Goal: Communication & Community: Answer question/provide support

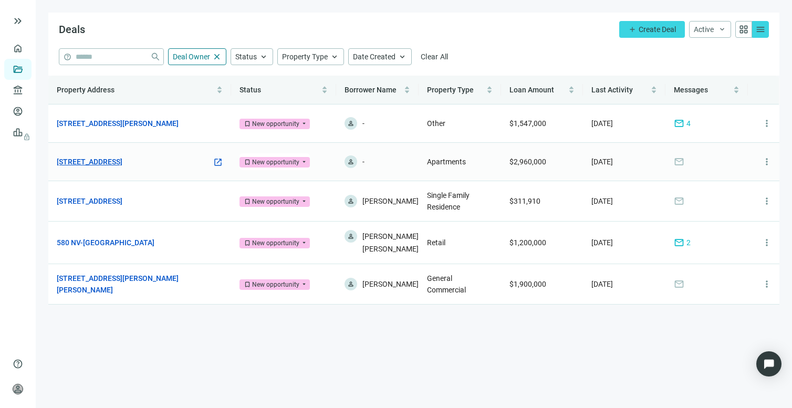
click at [113, 164] on link "[STREET_ADDRESS]" at bounding box center [90, 162] width 66 height 12
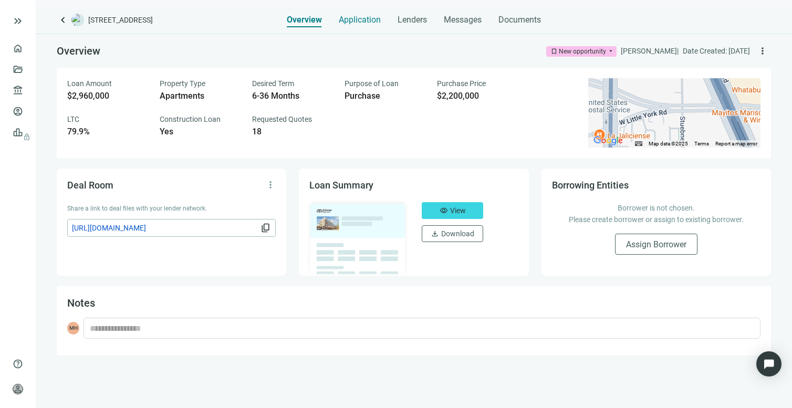
click at [363, 21] on span "Application" at bounding box center [360, 20] width 42 height 11
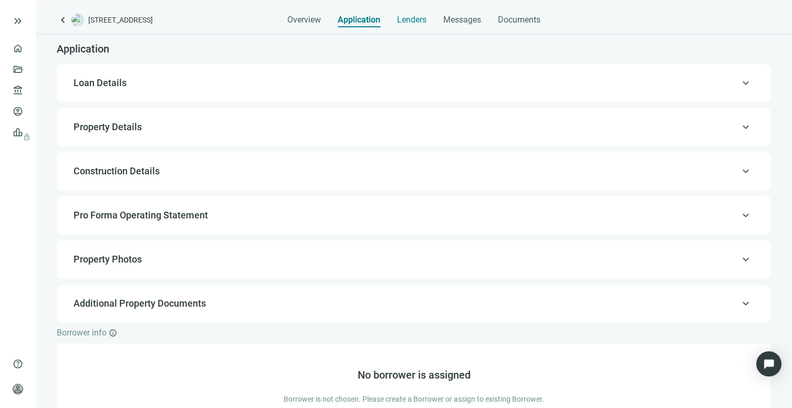
click at [418, 18] on span "Lenders" at bounding box center [411, 20] width 29 height 11
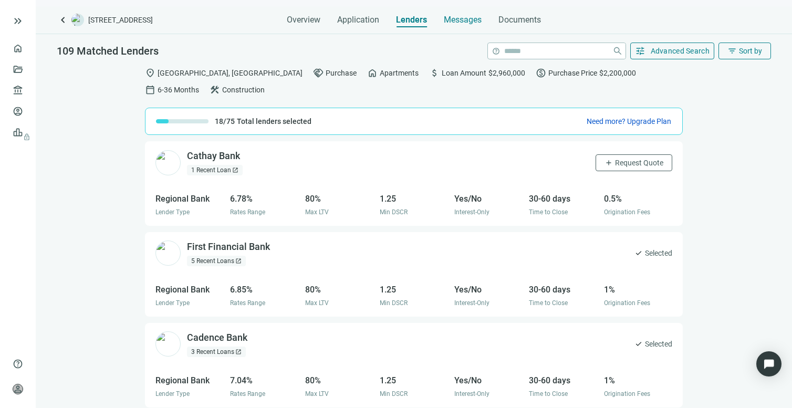
click at [463, 16] on span "Messages" at bounding box center [463, 20] width 38 height 10
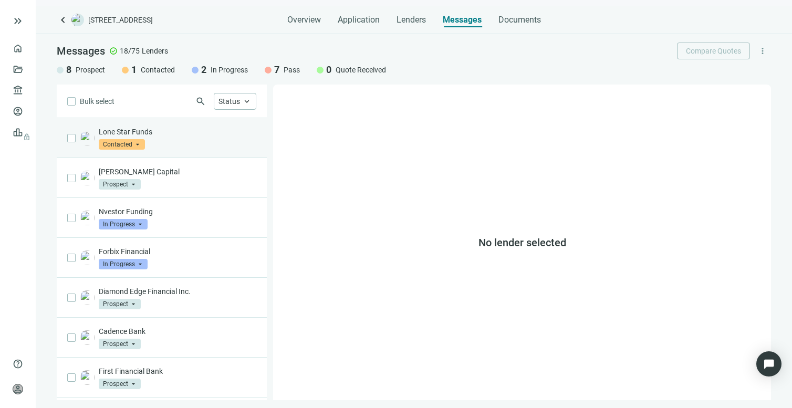
click at [127, 147] on span "Contacted" at bounding box center [122, 144] width 46 height 11
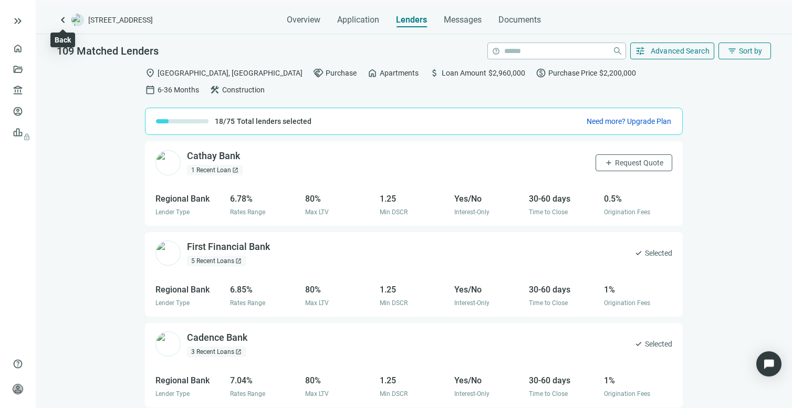
click at [62, 20] on span "keyboard_arrow_left" at bounding box center [63, 20] width 13 height 13
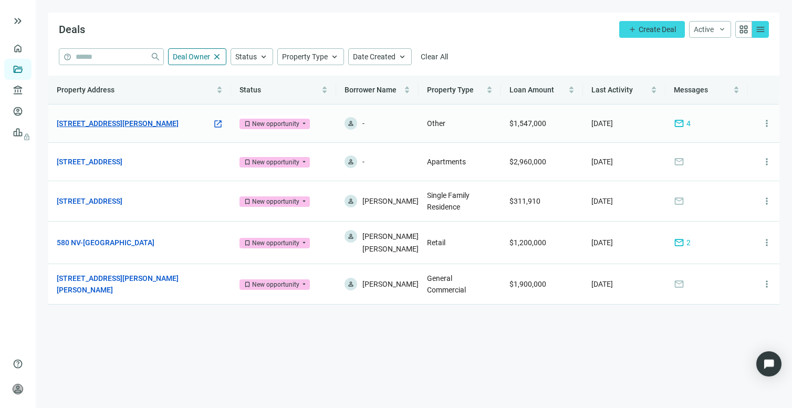
click at [107, 122] on link "[STREET_ADDRESS][PERSON_NAME]" at bounding box center [118, 124] width 122 height 12
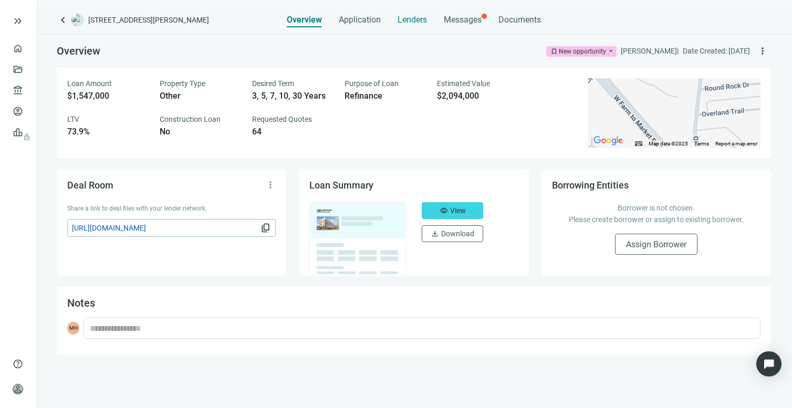
click at [419, 19] on span "Lenders" at bounding box center [412, 20] width 29 height 11
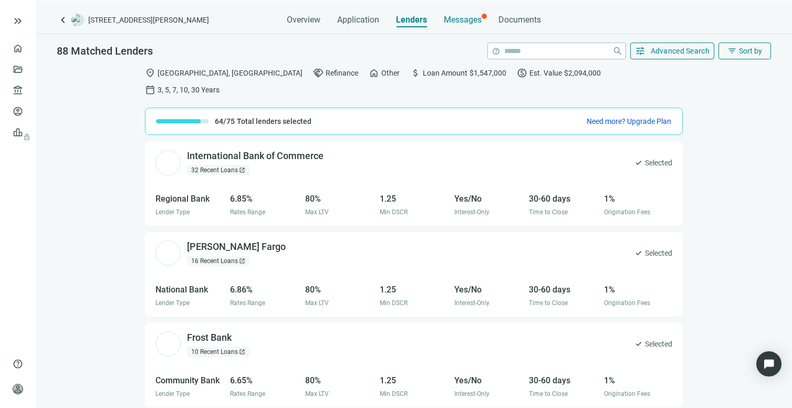
click at [464, 18] on span "Messages" at bounding box center [463, 20] width 38 height 10
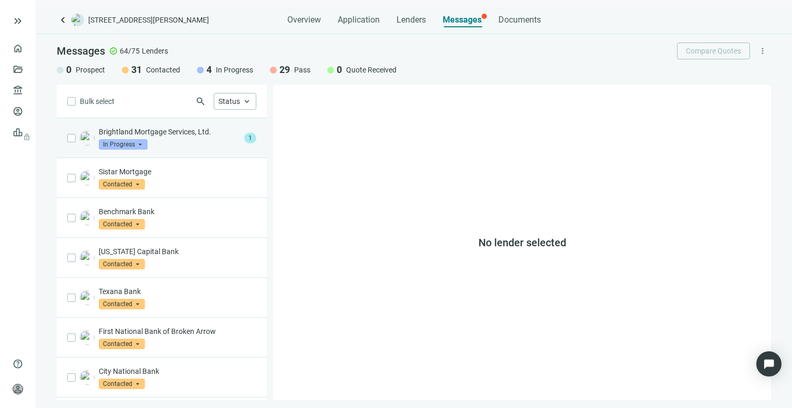
click at [183, 136] on p "Brightland Mortgage Services, Ltd." at bounding box center [169, 132] width 141 height 11
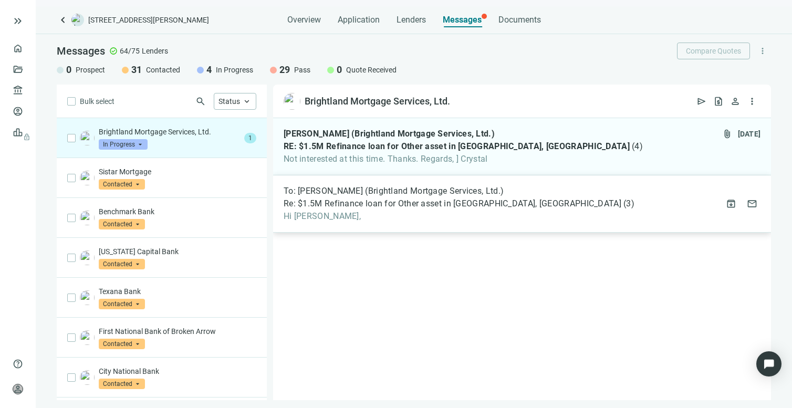
click at [339, 228] on div "To: [PERSON_NAME] (Brightland Mortgage Services, Ltd.) Re: $1.5M Refinance loan…" at bounding box center [522, 203] width 498 height 57
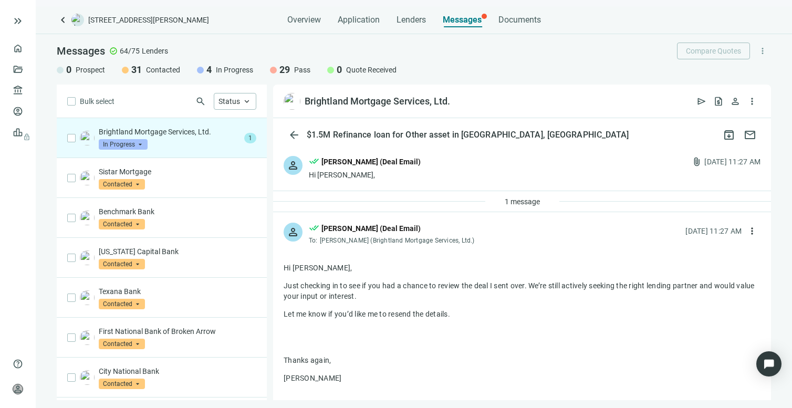
click at [133, 137] on span at bounding box center [123, 145] width 49 height 16
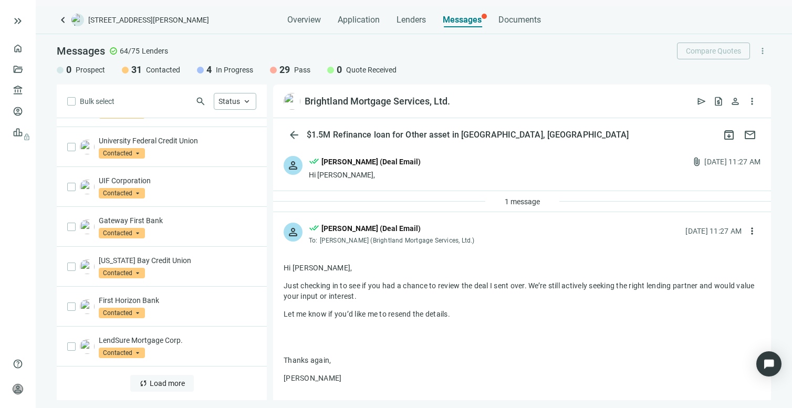
click at [153, 378] on button "sync Load more" at bounding box center [162, 383] width 64 height 17
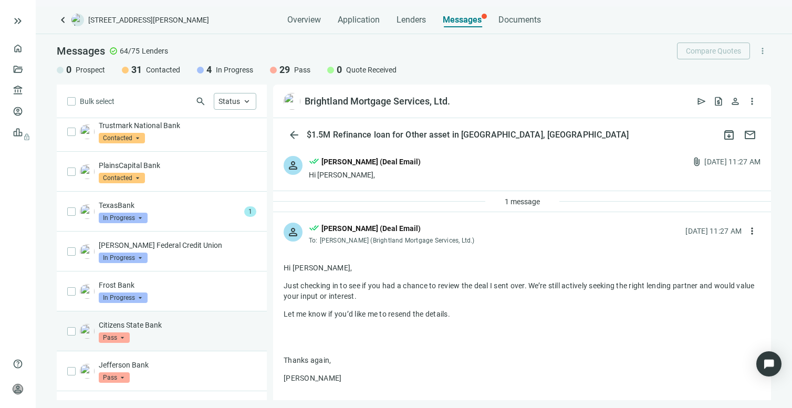
scroll to position [1197, 0]
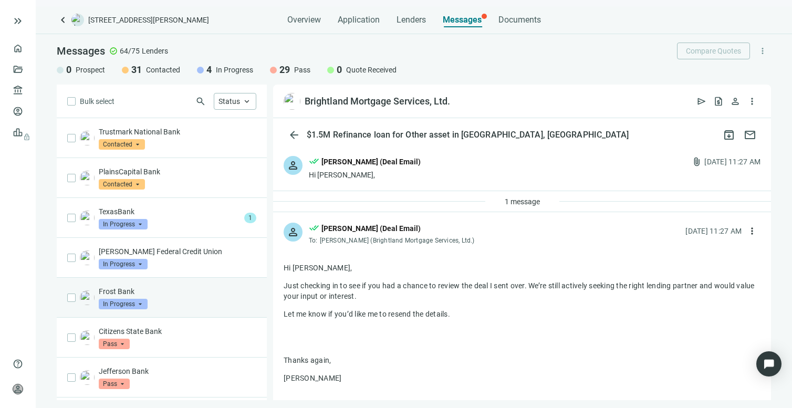
click at [164, 298] on div "Frost Bank In Progress arrow_drop_down" at bounding box center [178, 297] width 158 height 23
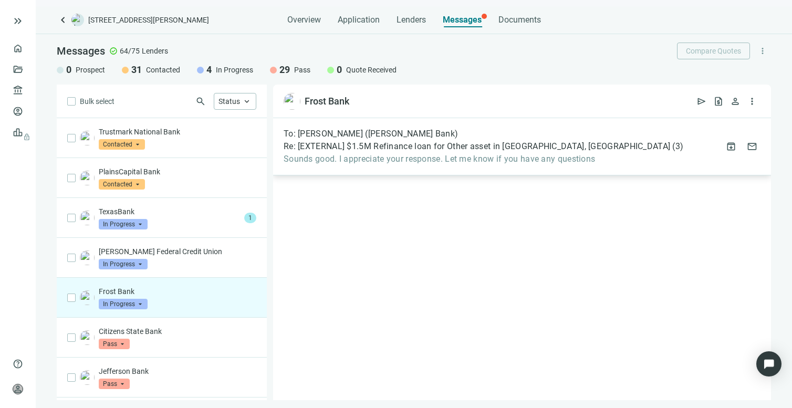
click at [483, 159] on span "Sounds good. I appreciate your response. Let me know if you have any questions" at bounding box center [484, 159] width 400 height 11
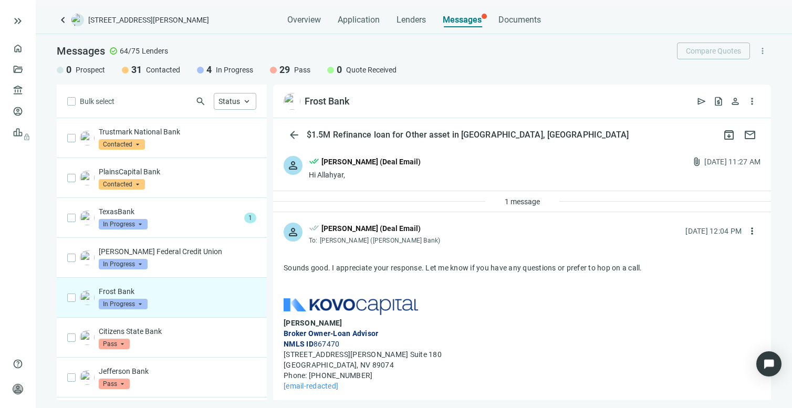
scroll to position [7, 0]
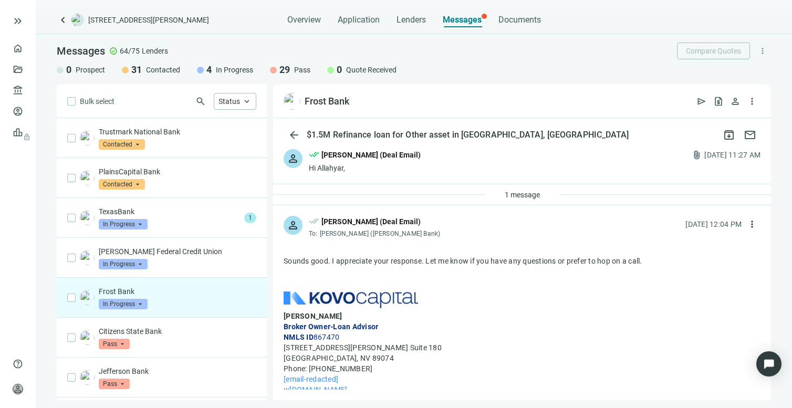
click at [351, 168] on div "Hi Allahyar," at bounding box center [365, 168] width 112 height 11
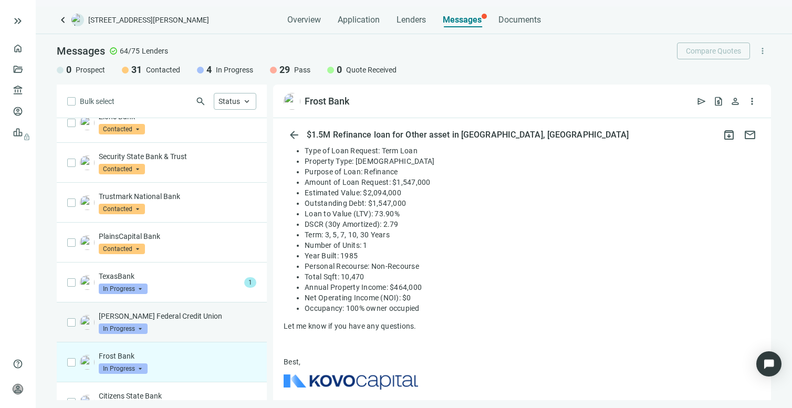
scroll to position [1115, 0]
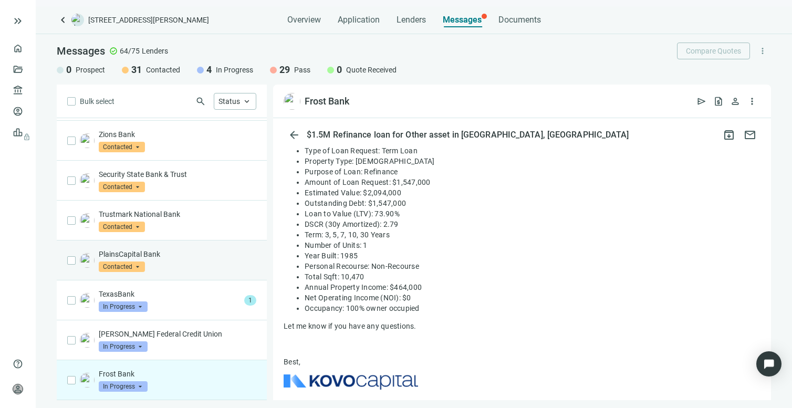
click at [132, 265] on span "Contacted" at bounding box center [122, 267] width 46 height 11
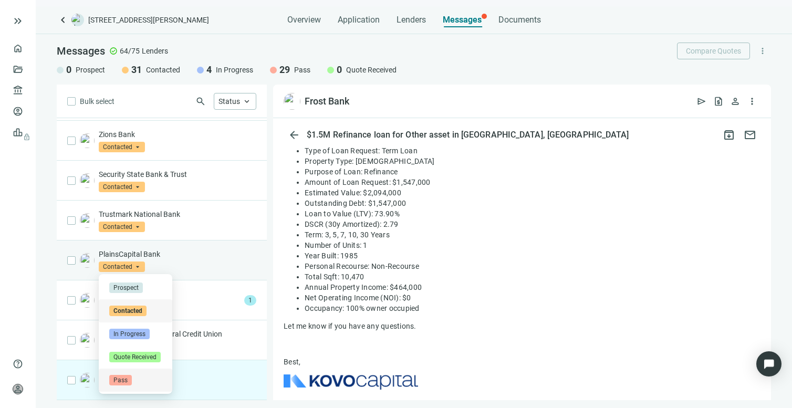
click at [121, 377] on span "Pass" at bounding box center [120, 380] width 23 height 11
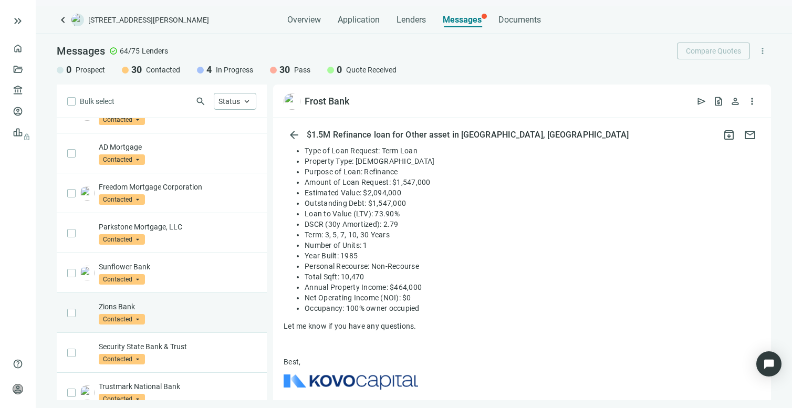
scroll to position [939, 0]
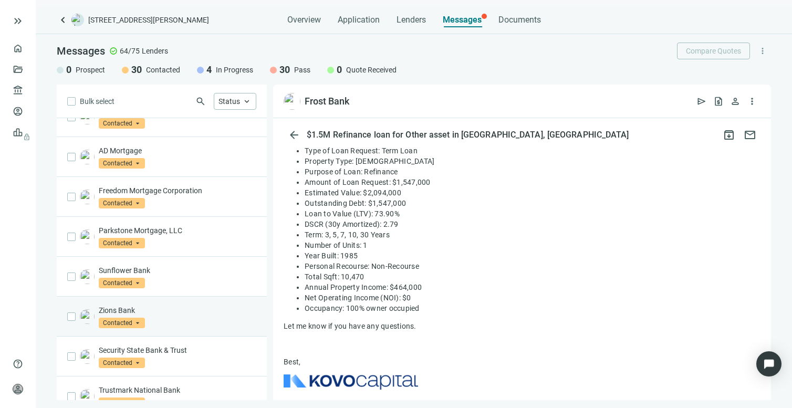
click at [128, 321] on span "Contacted" at bounding box center [122, 323] width 46 height 11
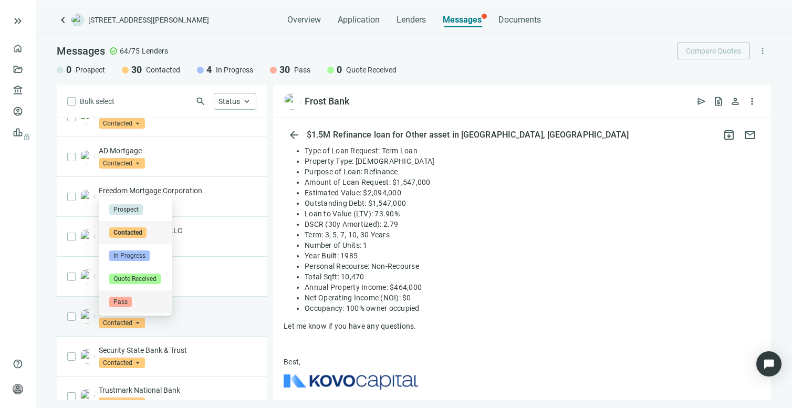
click at [129, 304] on span "Pass" at bounding box center [120, 302] width 23 height 11
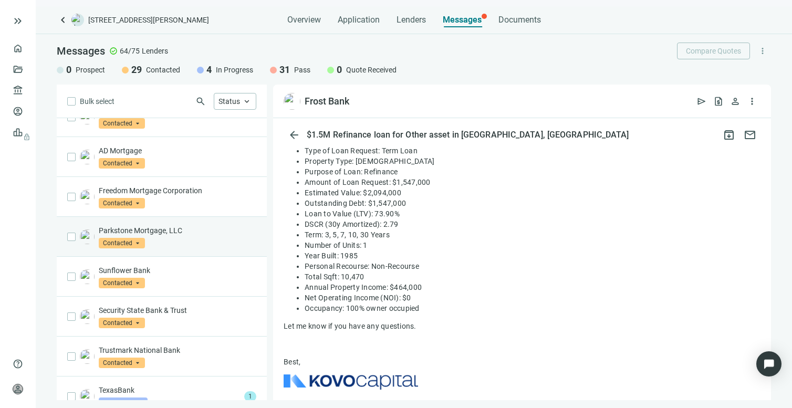
click at [137, 239] on span "Contacted" at bounding box center [122, 243] width 46 height 11
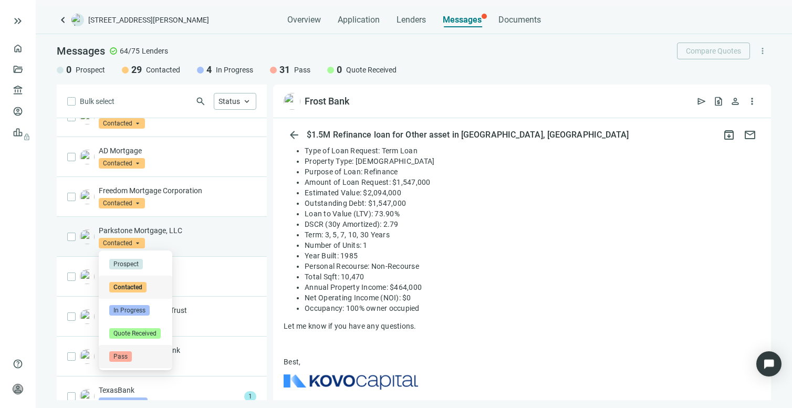
click at [122, 354] on span "Pass" at bounding box center [120, 356] width 23 height 11
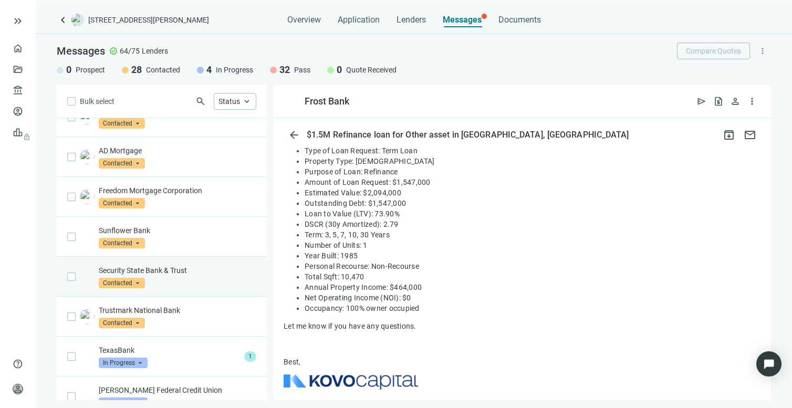
scroll to position [0, 0]
click at [126, 284] on span "Contacted" at bounding box center [122, 283] width 46 height 11
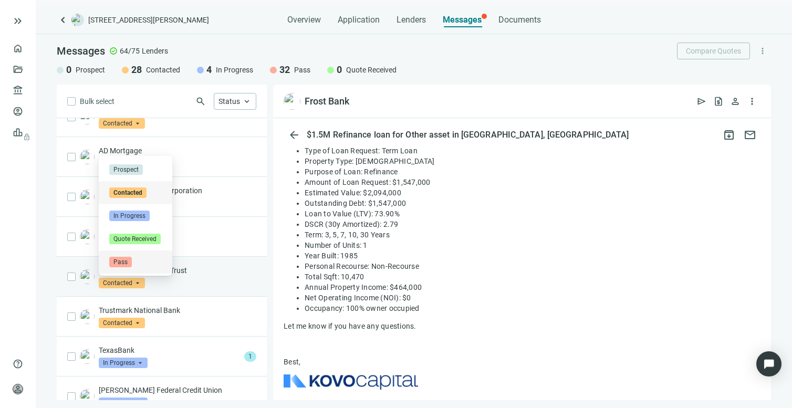
click at [127, 261] on span "Pass" at bounding box center [120, 262] width 23 height 11
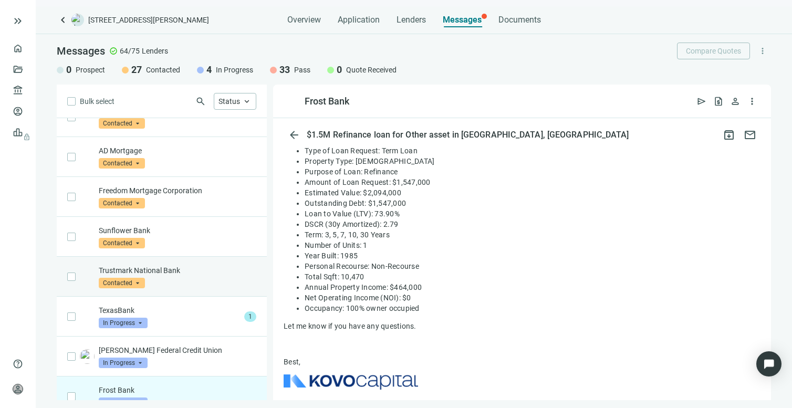
click at [121, 281] on span "Contacted" at bounding box center [122, 283] width 46 height 11
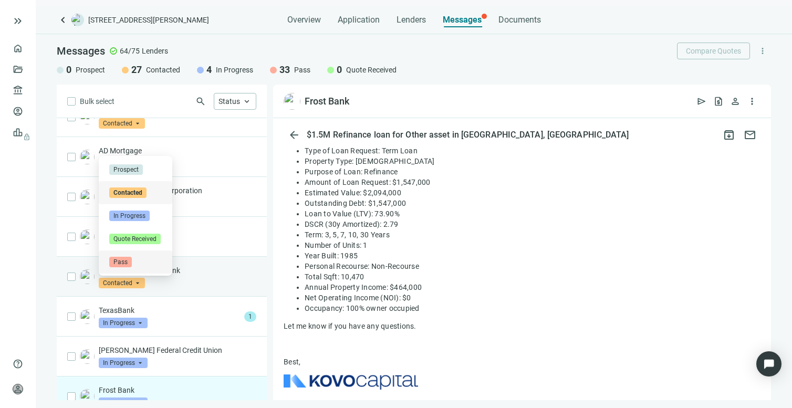
click at [126, 262] on span "Pass" at bounding box center [120, 262] width 23 height 11
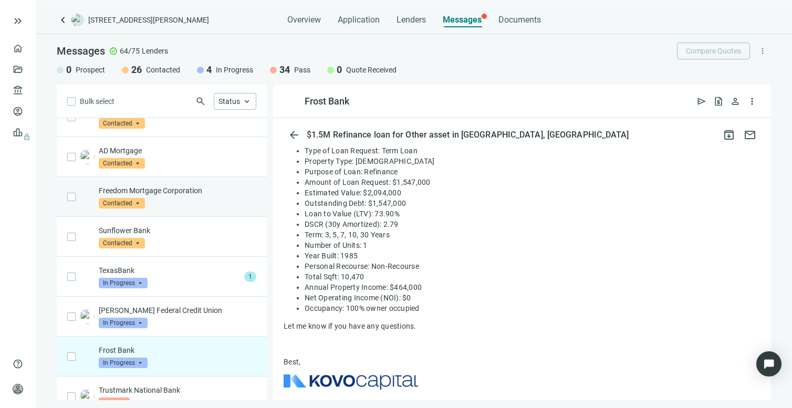
click at [130, 200] on span "Contacted" at bounding box center [122, 203] width 46 height 11
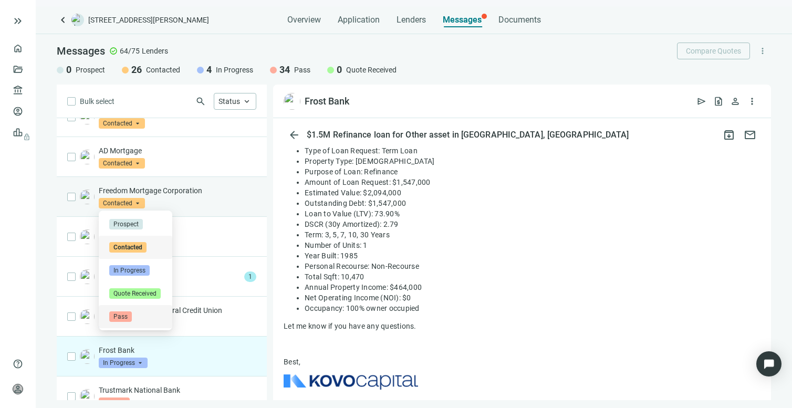
click at [122, 311] on div "Pass" at bounding box center [136, 316] width 74 height 23
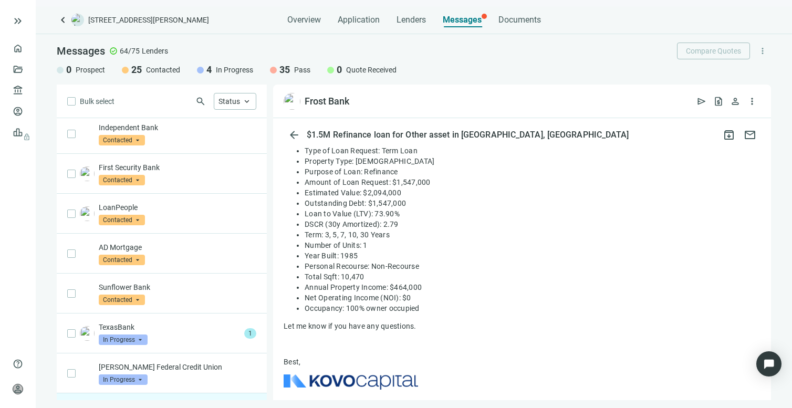
scroll to position [841, 0]
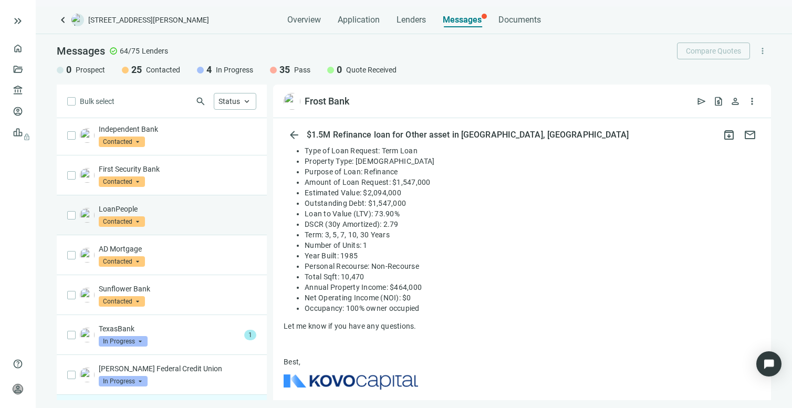
click at [140, 223] on span "Contacted" at bounding box center [122, 221] width 46 height 11
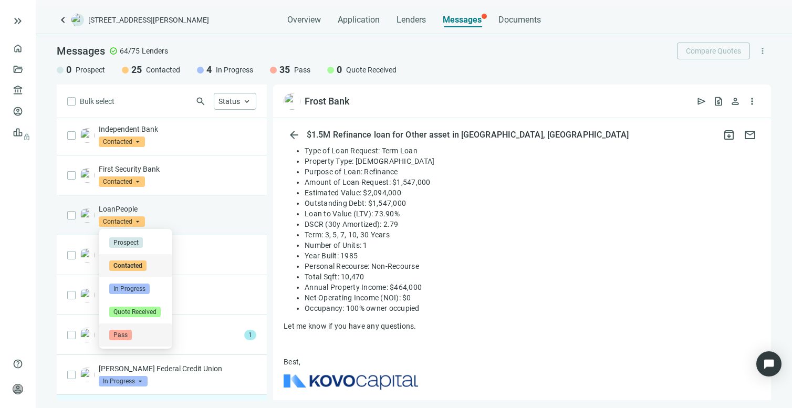
click at [123, 335] on span "Pass" at bounding box center [120, 335] width 23 height 11
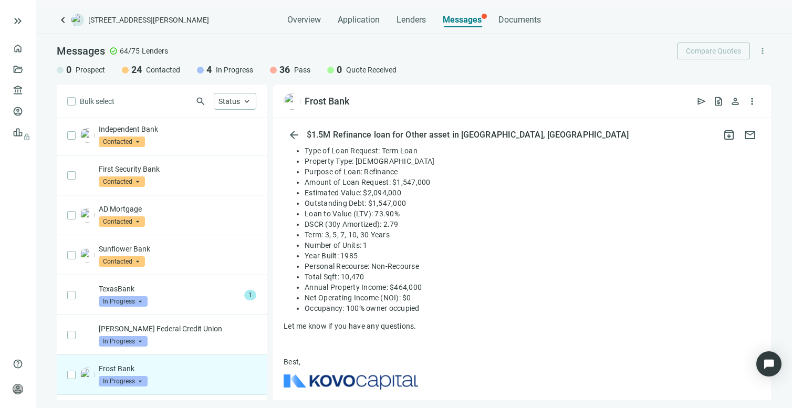
scroll to position [0, 0]
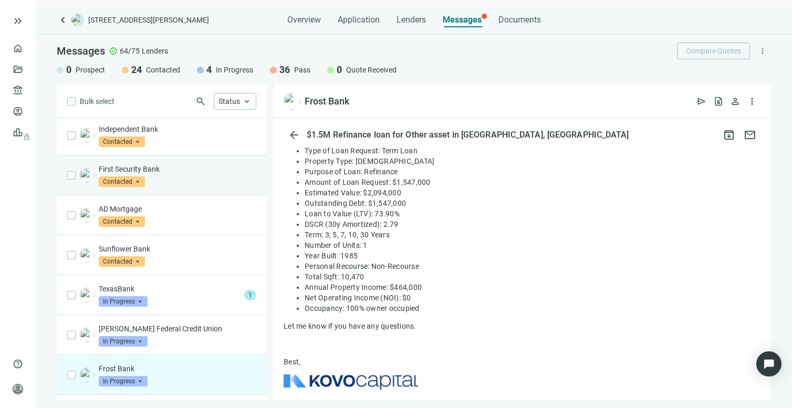
click at [132, 181] on span "Contacted" at bounding box center [122, 181] width 46 height 11
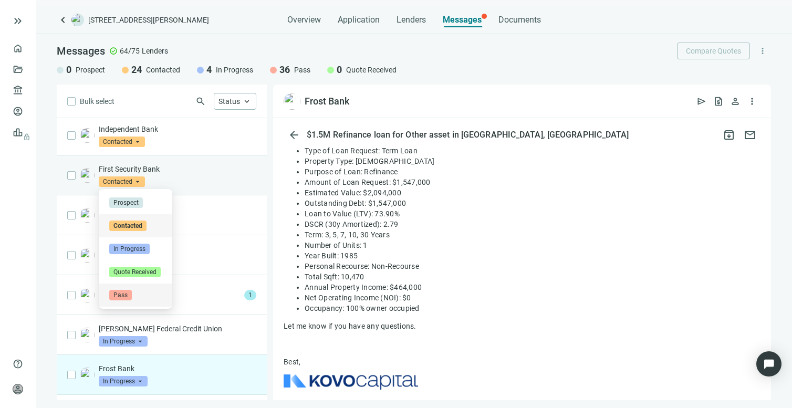
click at [118, 290] on span "Pass" at bounding box center [120, 295] width 23 height 11
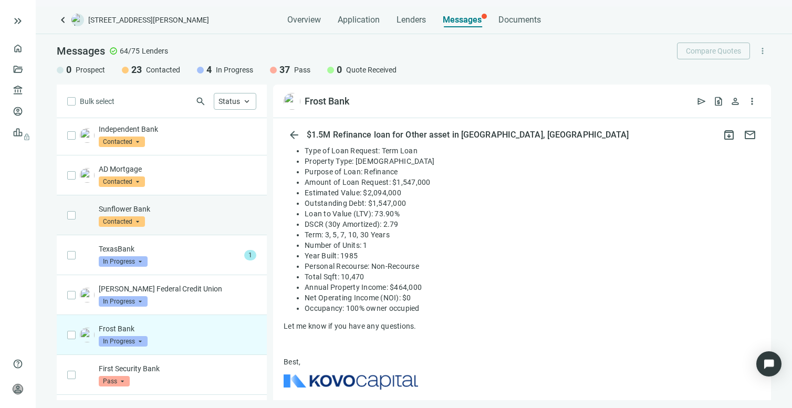
click at [127, 220] on span "Contacted" at bounding box center [122, 221] width 46 height 11
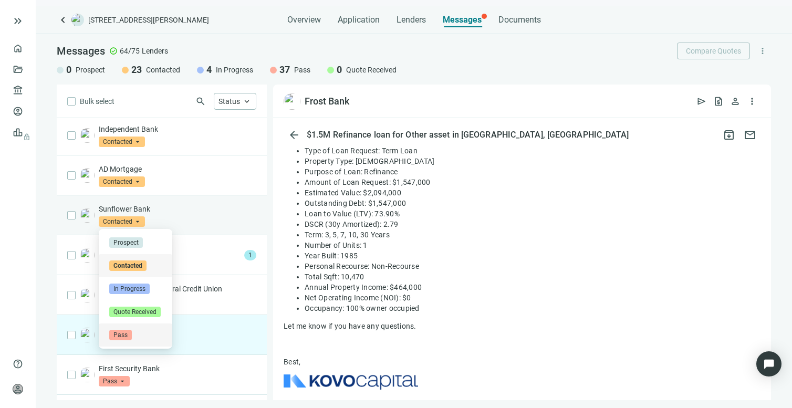
click at [122, 330] on span "Pass" at bounding box center [120, 335] width 23 height 11
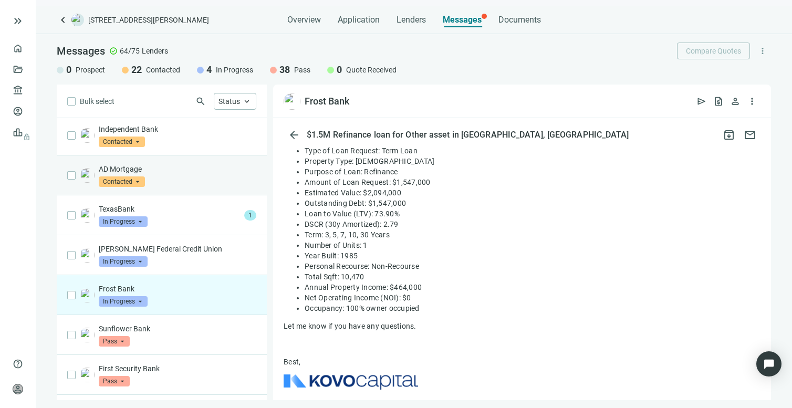
click at [137, 182] on span "Contacted" at bounding box center [122, 181] width 46 height 11
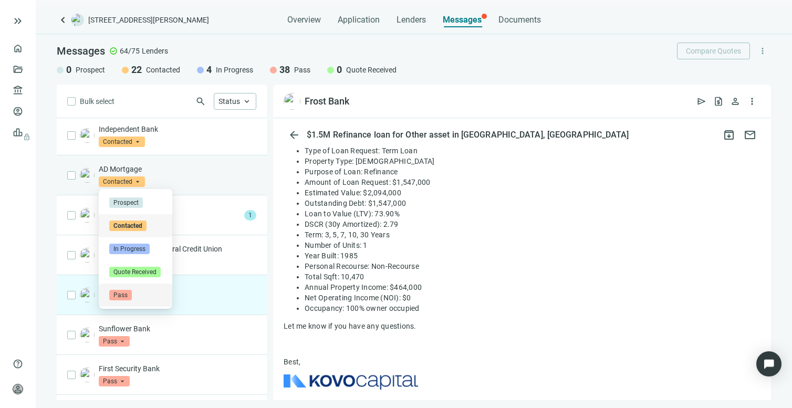
click at [121, 295] on span "Pass" at bounding box center [120, 295] width 23 height 11
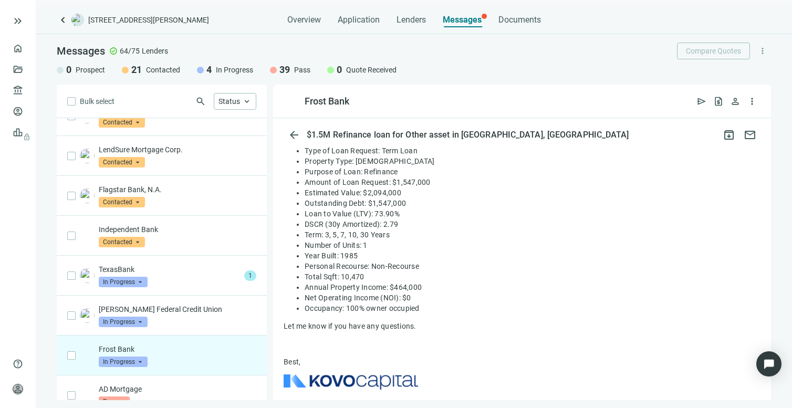
scroll to position [733, 0]
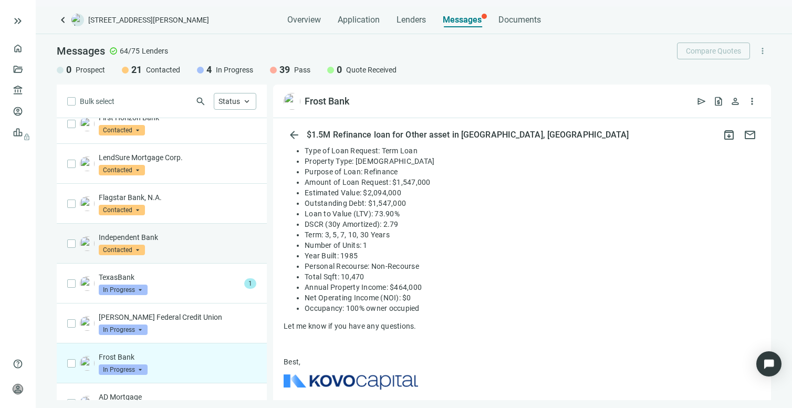
click at [139, 249] on span "Contacted" at bounding box center [122, 250] width 46 height 11
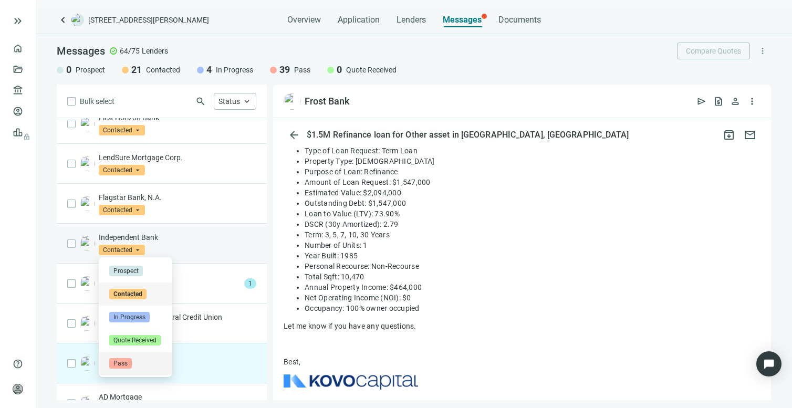
click at [119, 360] on span "Pass" at bounding box center [120, 363] width 23 height 11
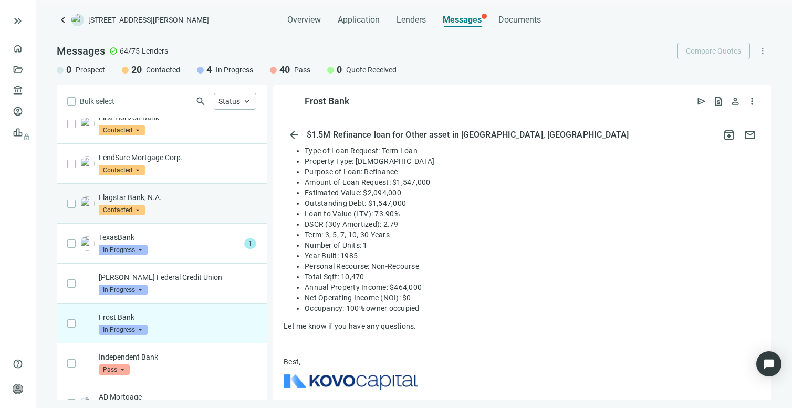
click at [137, 207] on span "Contacted" at bounding box center [122, 210] width 46 height 11
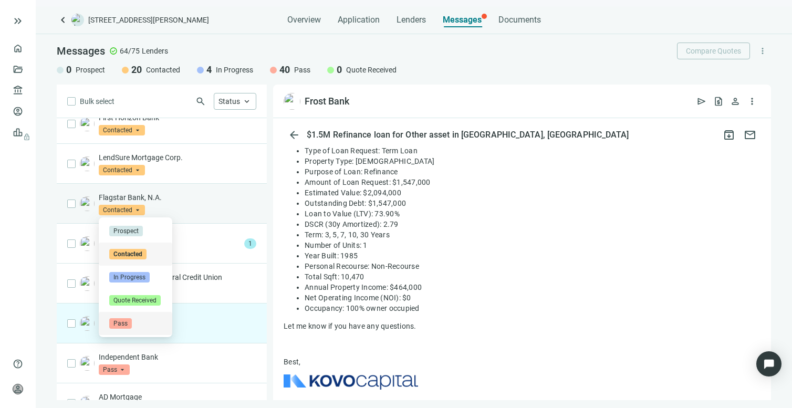
click at [120, 325] on span "Pass" at bounding box center [120, 323] width 23 height 11
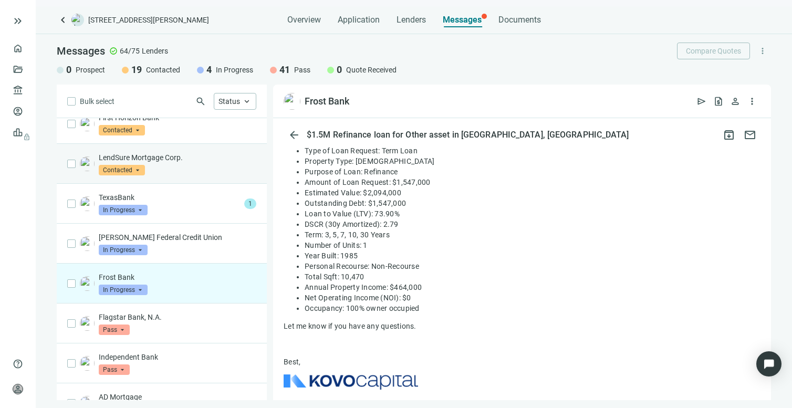
click at [126, 174] on span "Contacted" at bounding box center [122, 170] width 46 height 11
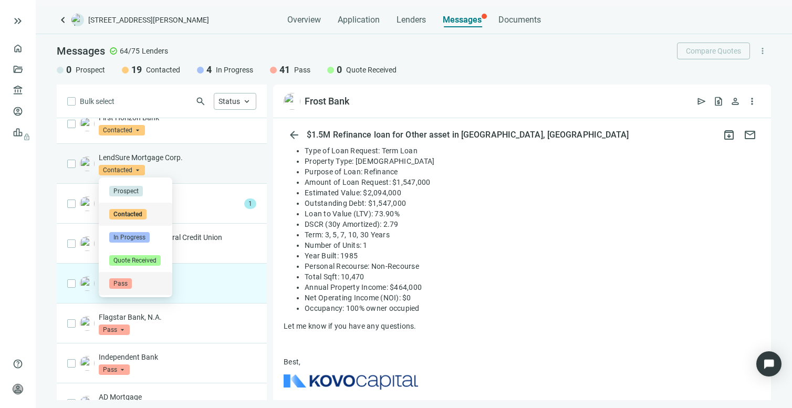
click at [119, 282] on span "Pass" at bounding box center [120, 283] width 23 height 11
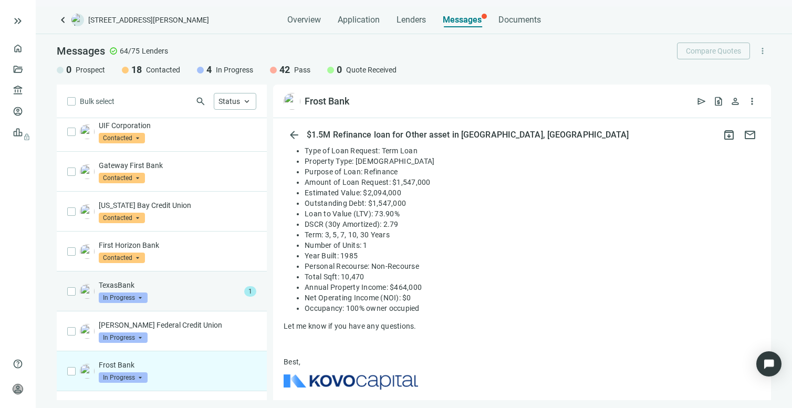
scroll to position [592, 0]
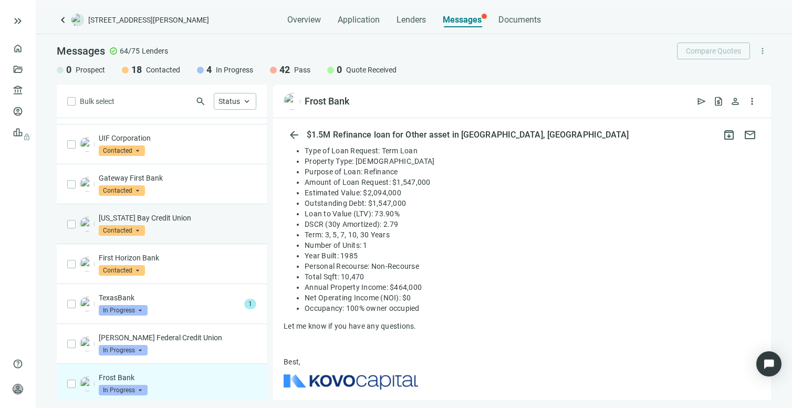
click at [124, 230] on span "Contacted" at bounding box center [122, 230] width 46 height 11
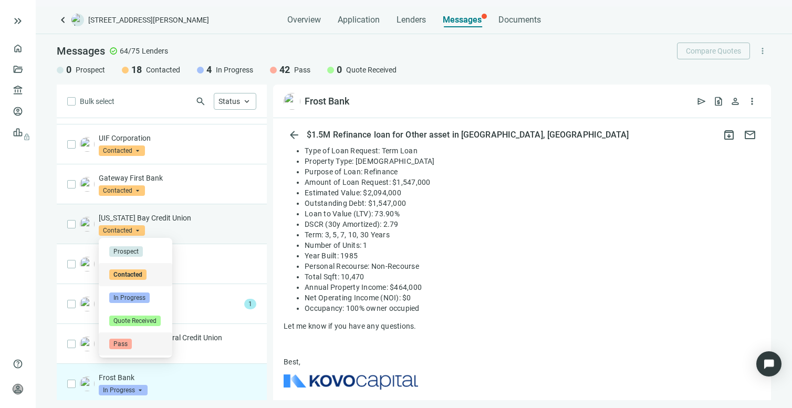
click at [118, 344] on span "Pass" at bounding box center [120, 344] width 23 height 11
